Goal: Task Accomplishment & Management: Manage account settings

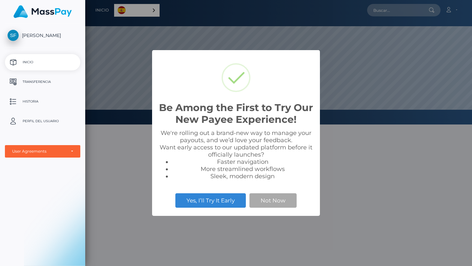
scroll to position [125, 387]
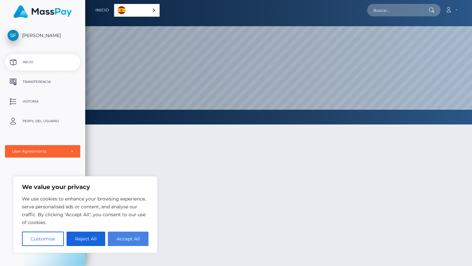
click at [137, 236] on button "Accept All" at bounding box center [128, 239] width 41 height 14
checkbox input "true"
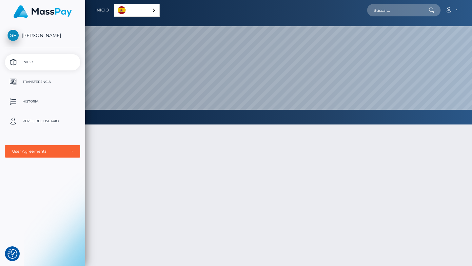
click at [34, 38] on span "[PERSON_NAME]" at bounding box center [42, 35] width 75 height 6
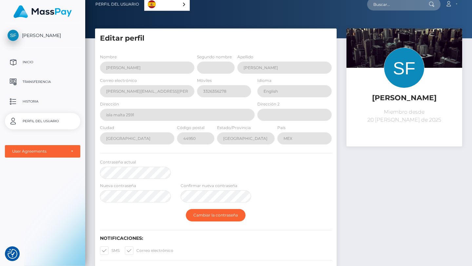
scroll to position [0, 0]
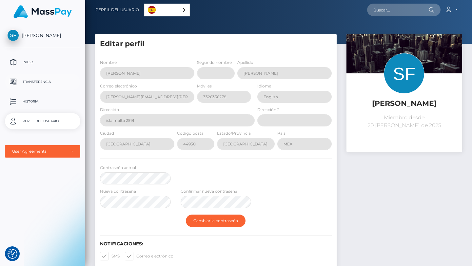
click at [32, 80] on p "Transferencia" at bounding box center [43, 82] width 70 height 10
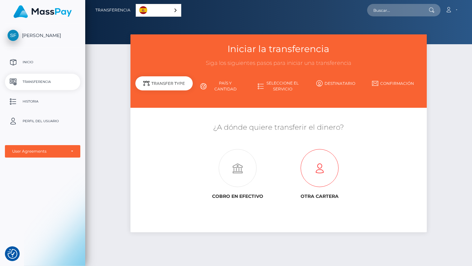
click at [315, 166] on icon at bounding box center [320, 168] width 82 height 38
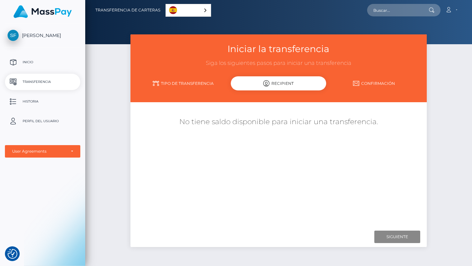
click at [277, 85] on div "Recipient" at bounding box center [278, 83] width 95 height 14
click at [198, 82] on link "Tipo de transferencia" at bounding box center [182, 83] width 95 height 11
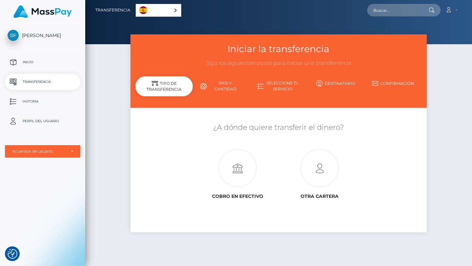
click at [222, 86] on link "País y cantidad" at bounding box center [221, 86] width 57 height 17
click at [282, 87] on link "Seleccione el servicio" at bounding box center [278, 86] width 57 height 17
click at [322, 183] on icon at bounding box center [320, 168] width 82 height 38
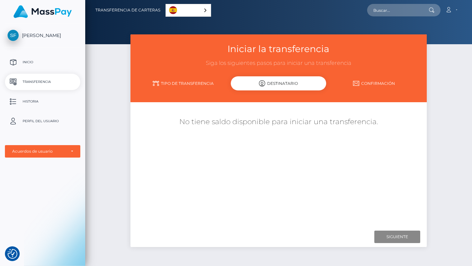
click at [368, 85] on link "Confirmación" at bounding box center [373, 83] width 95 height 11
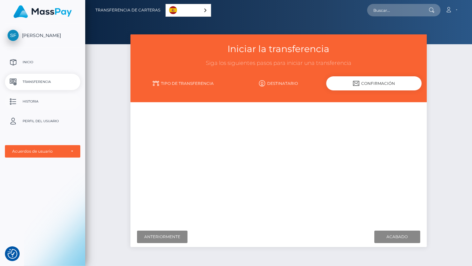
click at [28, 101] on p "Historia" at bounding box center [43, 102] width 70 height 10
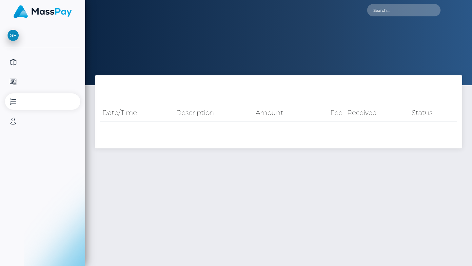
select select
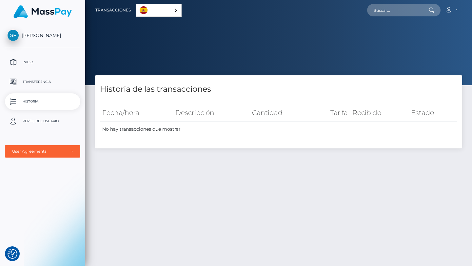
click at [26, 32] on span "[PERSON_NAME]" at bounding box center [42, 35] width 75 height 6
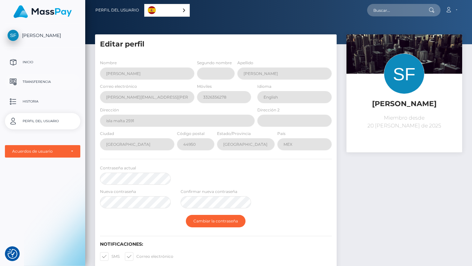
click at [33, 82] on p "Transferencia" at bounding box center [43, 82] width 70 height 10
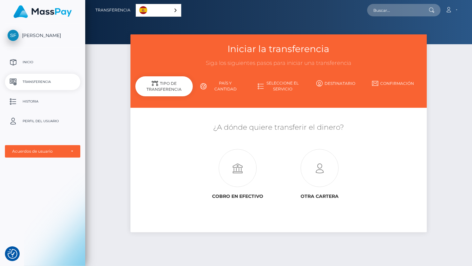
scroll to position [16, 0]
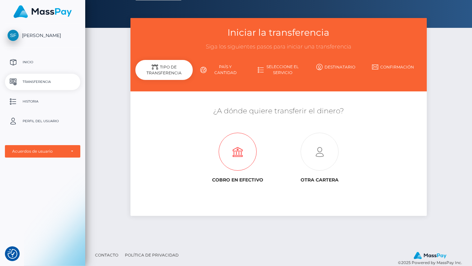
click at [237, 157] on icon at bounding box center [237, 152] width 82 height 38
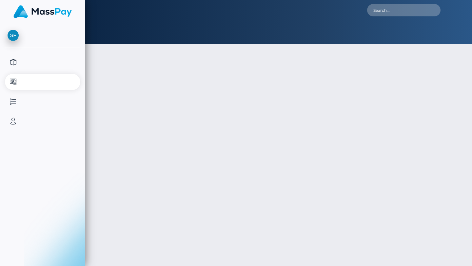
type input "NaN"
select select
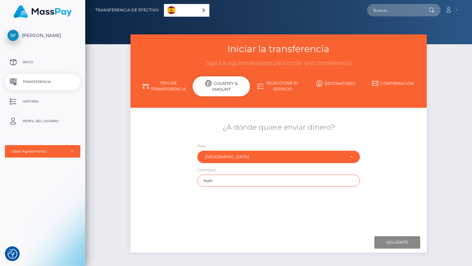
click at [217, 182] on input "NaN" at bounding box center [278, 181] width 163 height 12
click at [183, 116] on div "¿A dónde quiere enviar dinero? País Abjasia [GEOGRAPHIC_DATA] [GEOGRAPHIC_DATA]…" at bounding box center [278, 171] width 286 height 116
click at [453, 10] on link "Cuenta" at bounding box center [450, 10] width 19 height 14
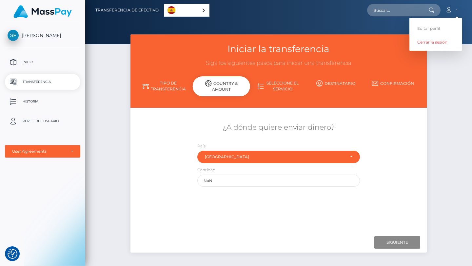
click at [460, 88] on div "Iniciar la transferencia Siga los siguientes pasos para iniciar una transferenc…" at bounding box center [278, 151] width 387 height 235
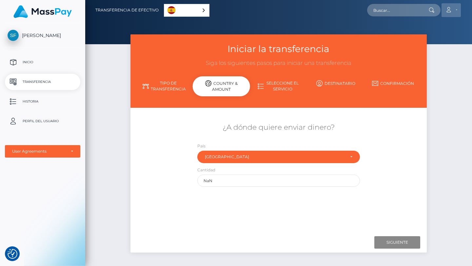
click at [453, 13] on link "Cuenta" at bounding box center [450, 10] width 19 height 14
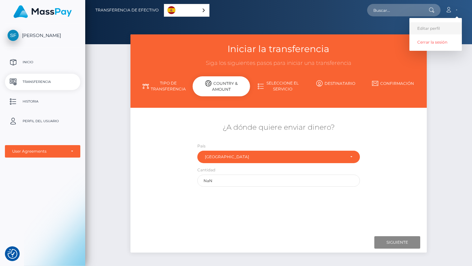
click at [444, 29] on link "Editar perfil" at bounding box center [435, 28] width 52 height 12
